Goal: Task Accomplishment & Management: Use online tool/utility

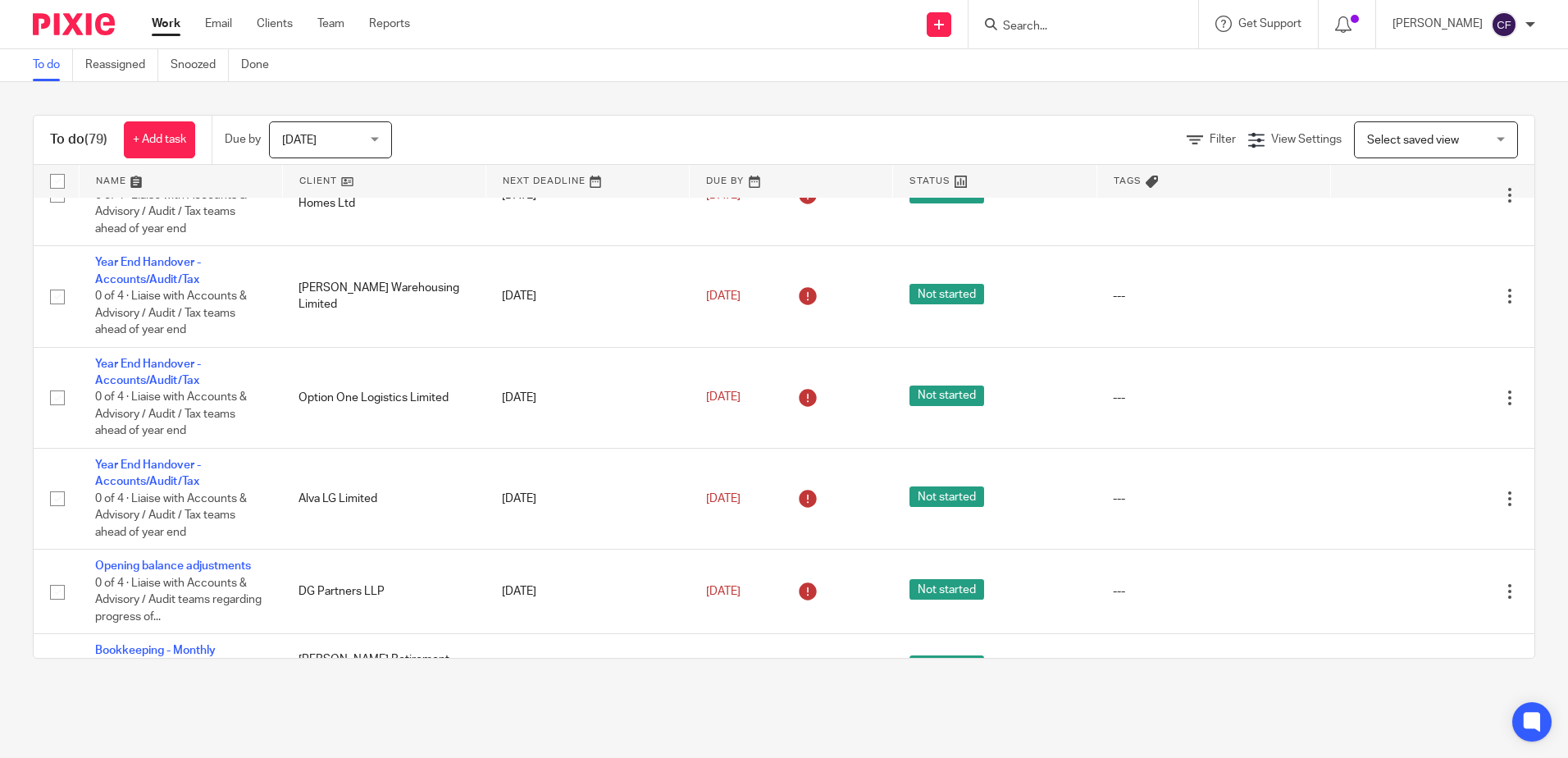
scroll to position [1722, 0]
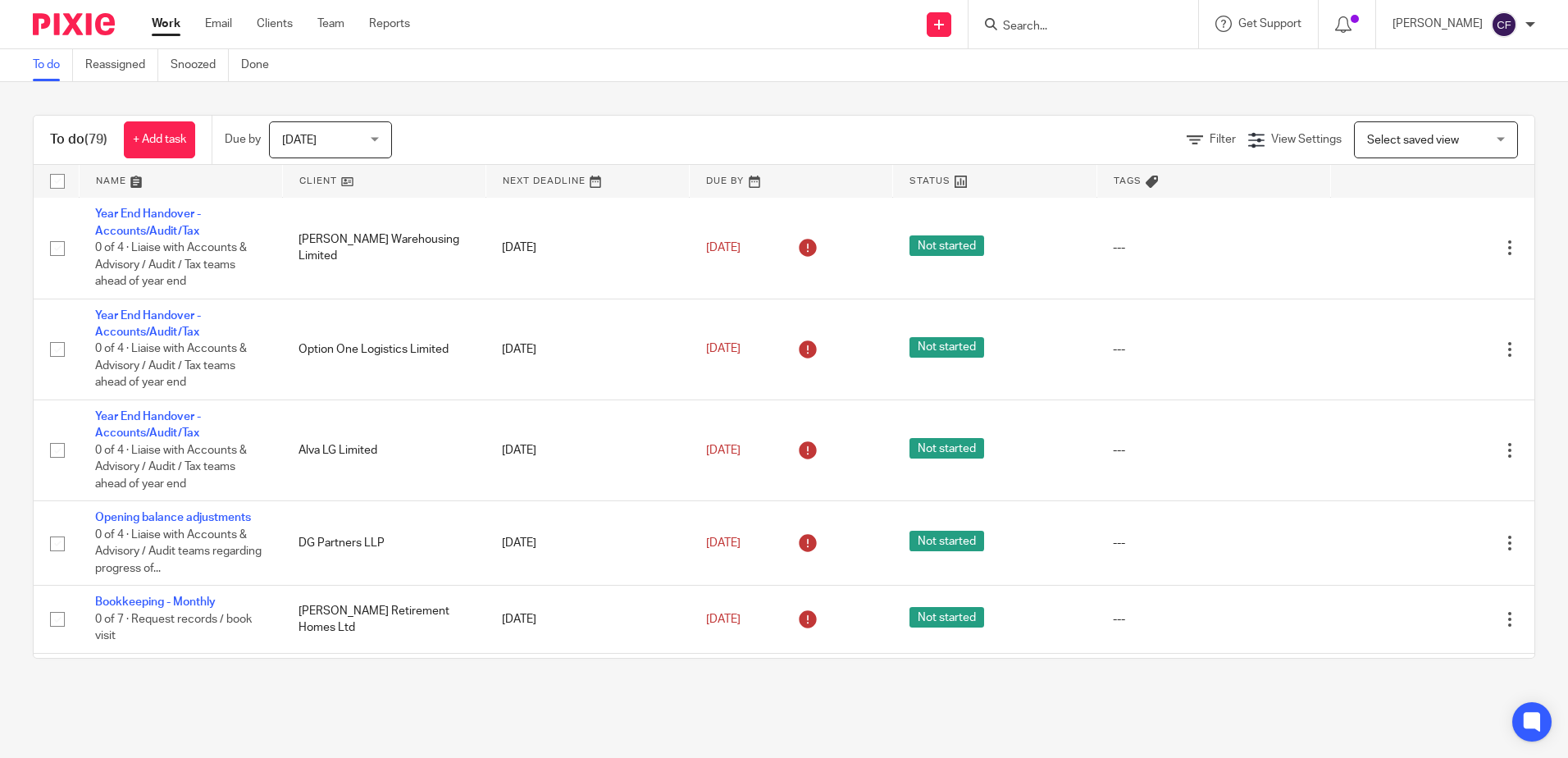
click at [1063, 27] on input "Search" at bounding box center [1074, 27] width 148 height 15
type input "dg"
click at [1129, 112] on link at bounding box center [1099, 114] width 203 height 25
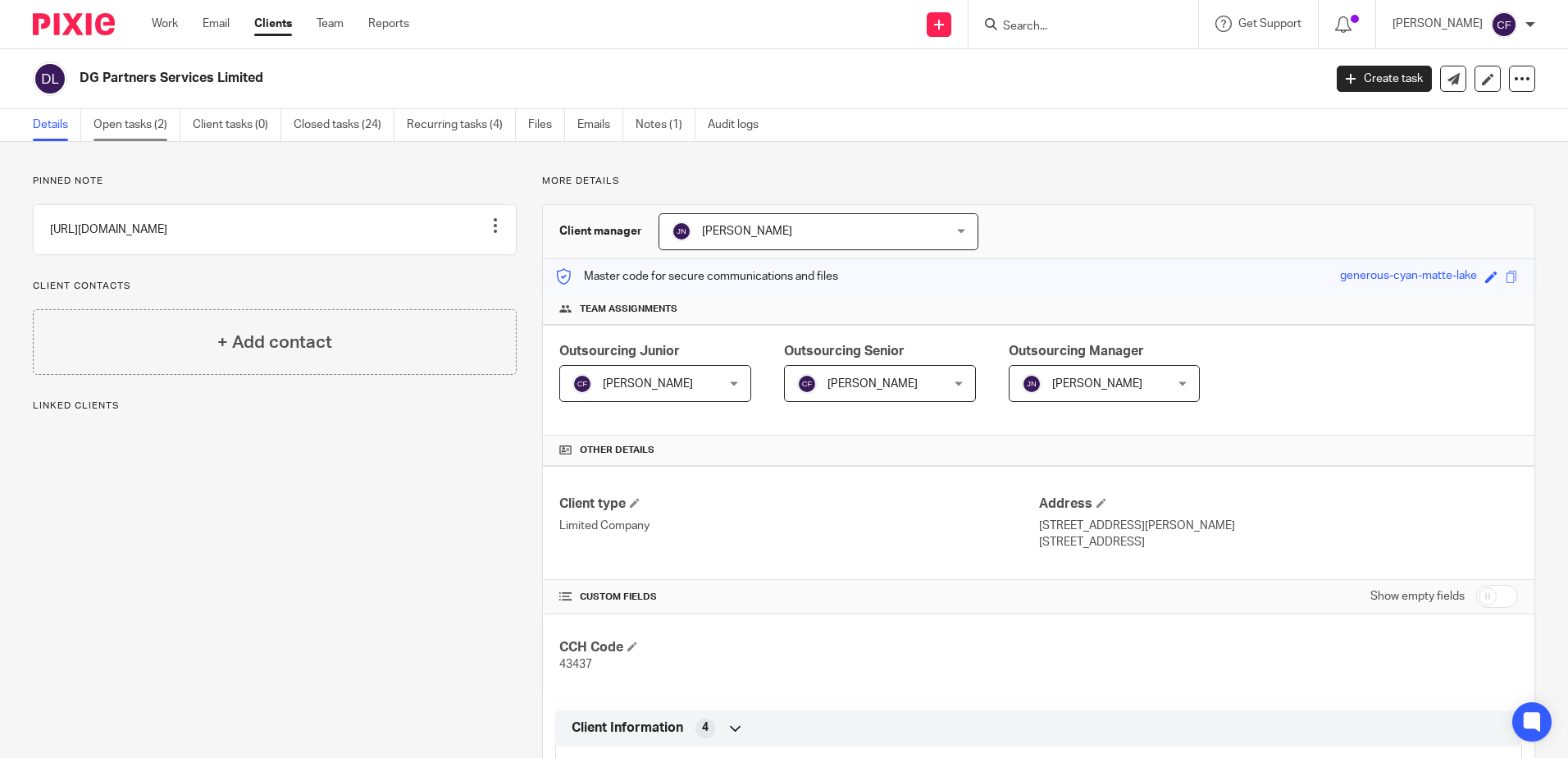
click at [155, 122] on link "Open tasks (2)" at bounding box center [137, 125] width 87 height 32
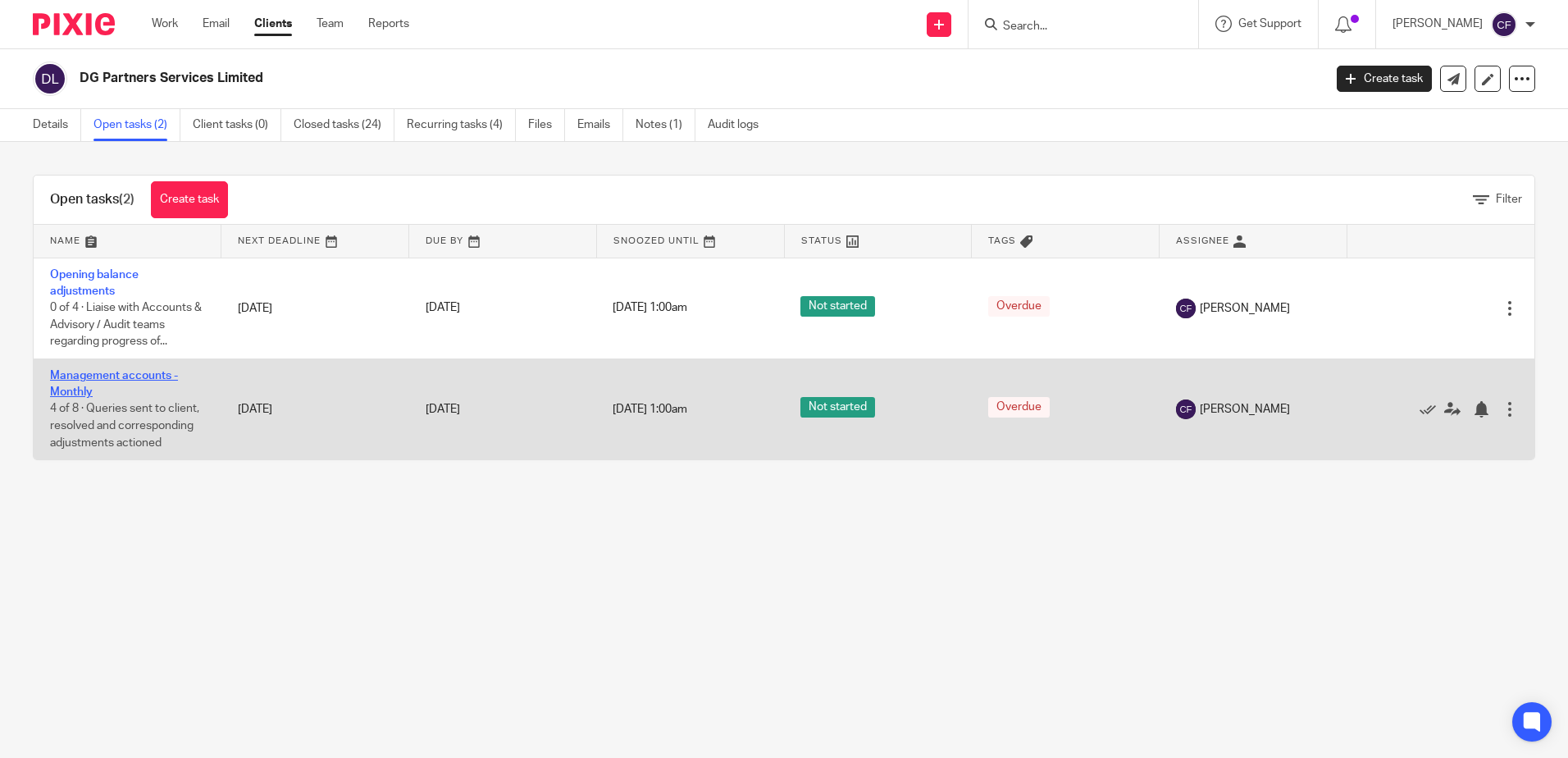
click at [93, 374] on link "Management accounts - Monthly" at bounding box center [113, 383] width 128 height 28
